Goal: Transaction & Acquisition: Book appointment/travel/reservation

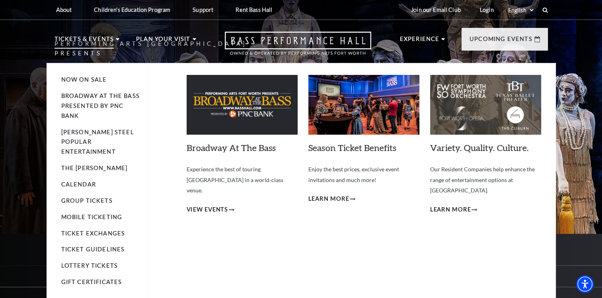
click at [87, 37] on p "Tickets & Events" at bounding box center [85, 41] width 60 height 14
click at [96, 82] on link "Now On Sale" at bounding box center [84, 79] width 46 height 7
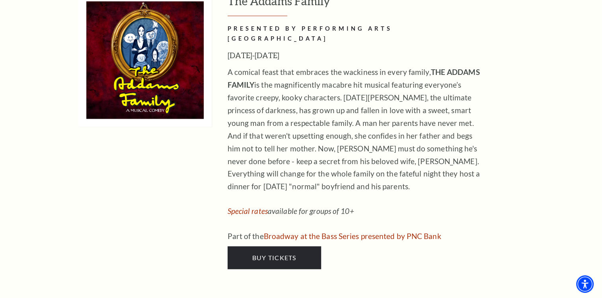
scroll to position [1273, 0]
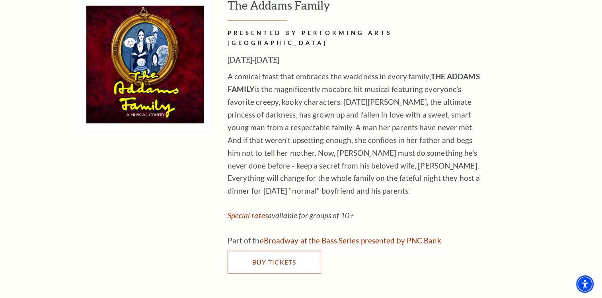
click at [283, 257] on span "Buy Tickets" at bounding box center [274, 261] width 44 height 8
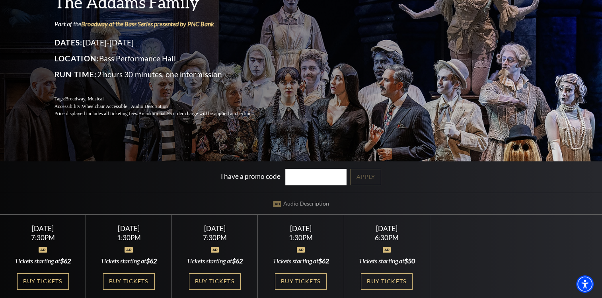
scroll to position [119, 0]
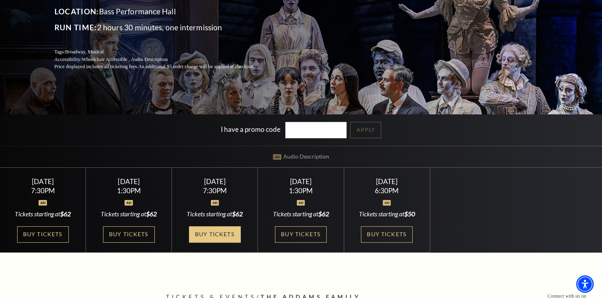
click at [218, 232] on link "Buy Tickets" at bounding box center [215, 234] width 52 height 16
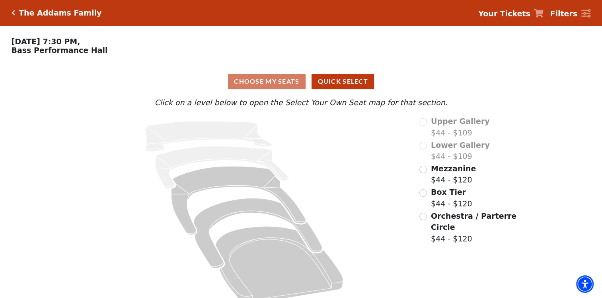
click at [460, 217] on span "Orchestra / Parterre Circle" at bounding box center [474, 221] width 86 height 20
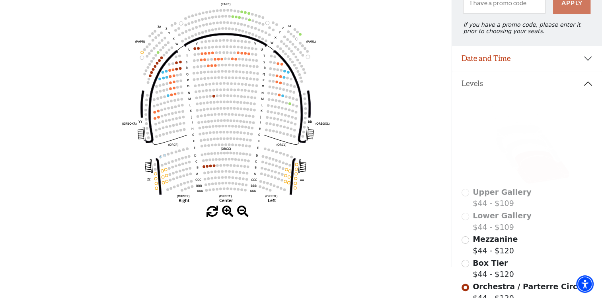
scroll to position [116, 0]
